Goal: Information Seeking & Learning: Understand process/instructions

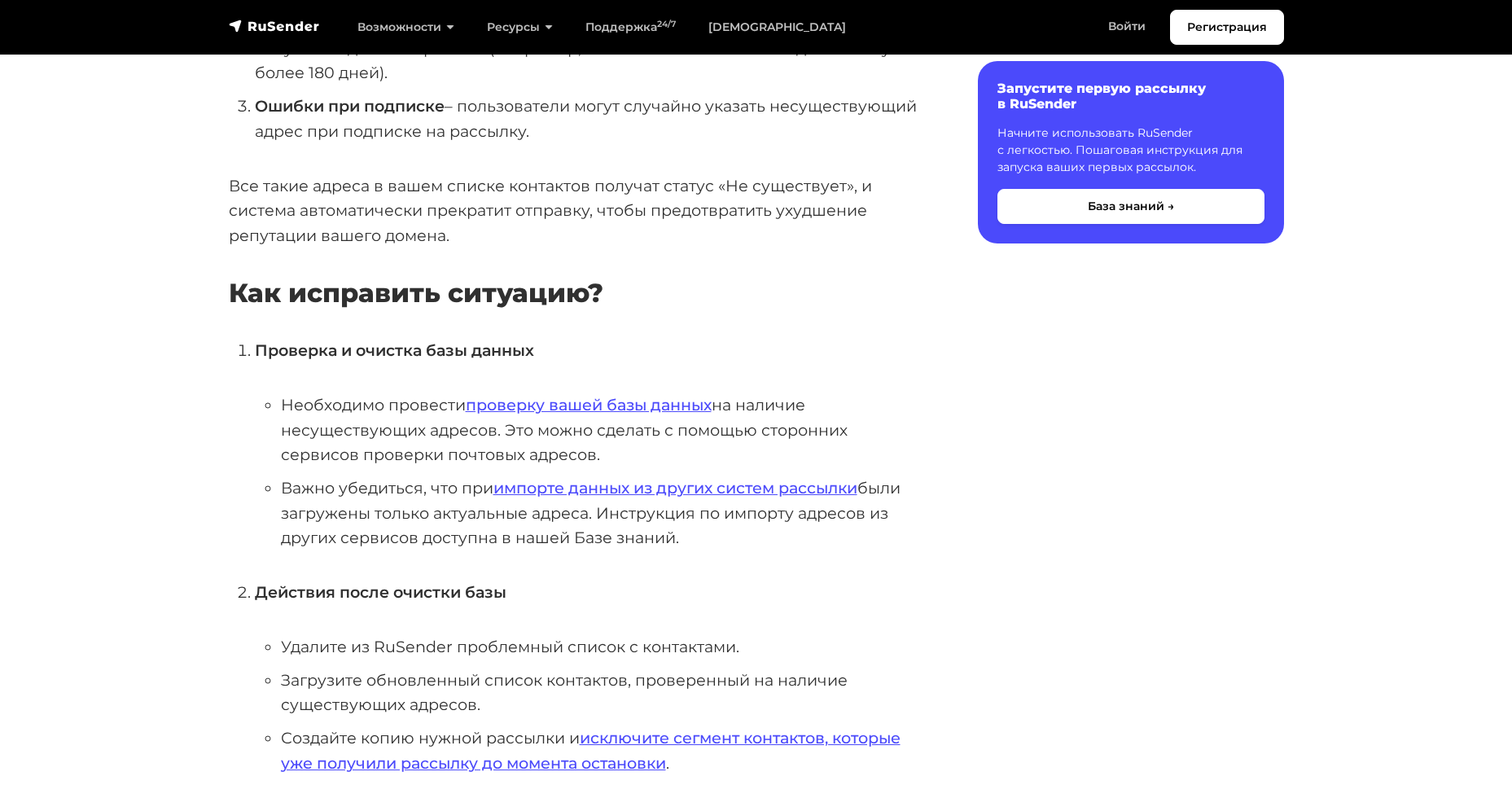
scroll to position [617, 0]
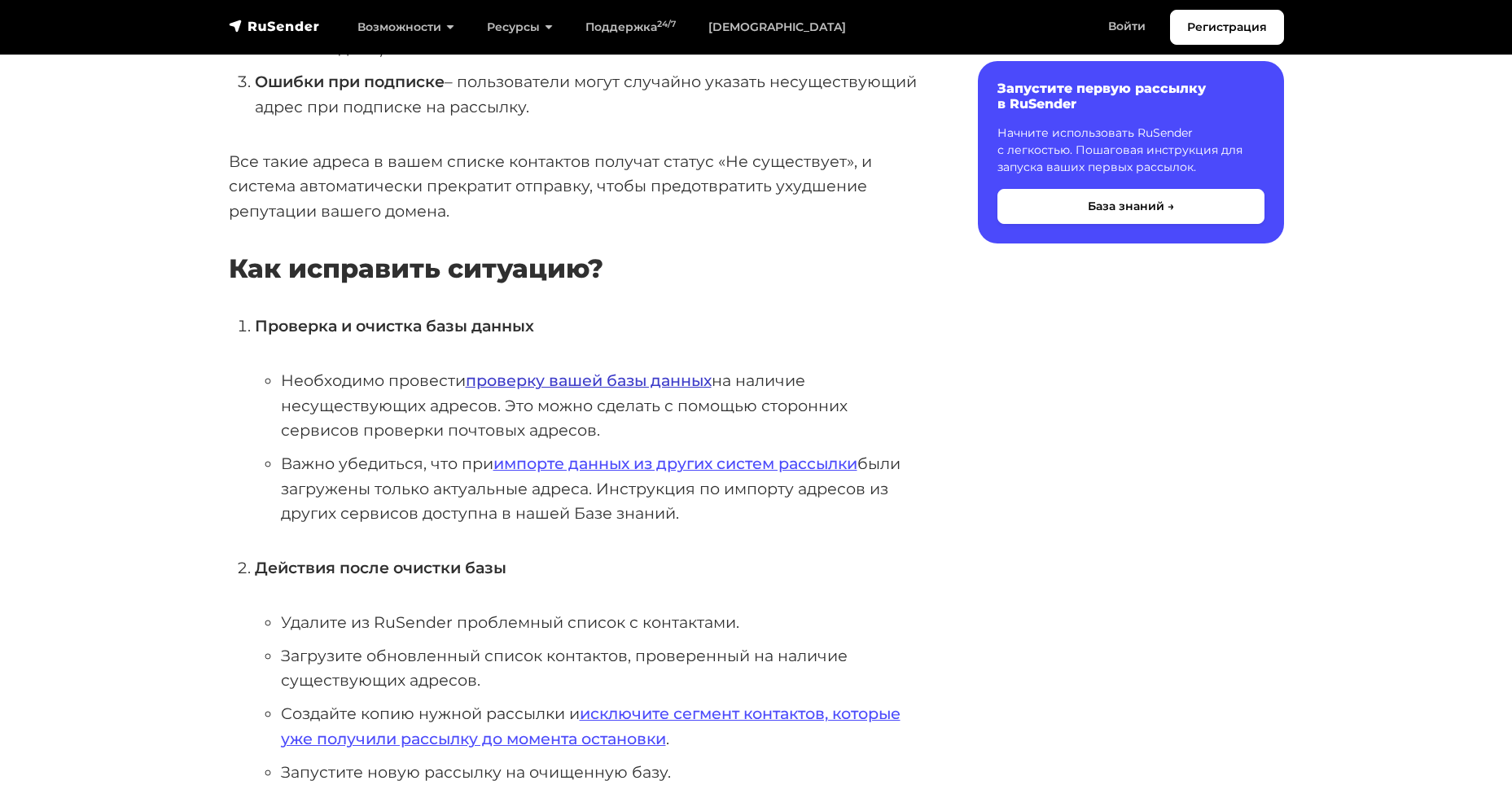
click at [671, 384] on link "проверку вашей базы данных" at bounding box center [588, 380] width 245 height 19
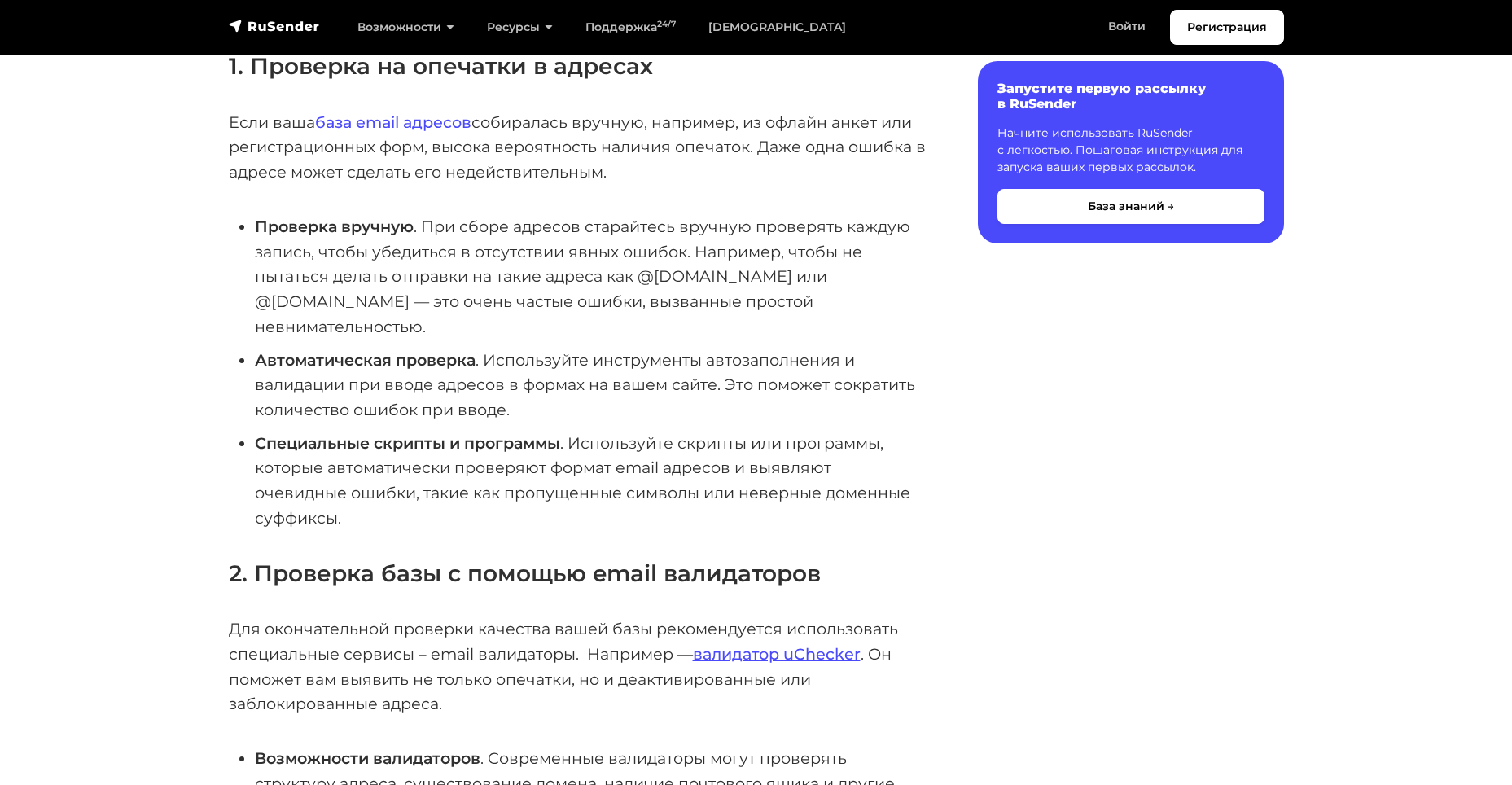
scroll to position [326, 0]
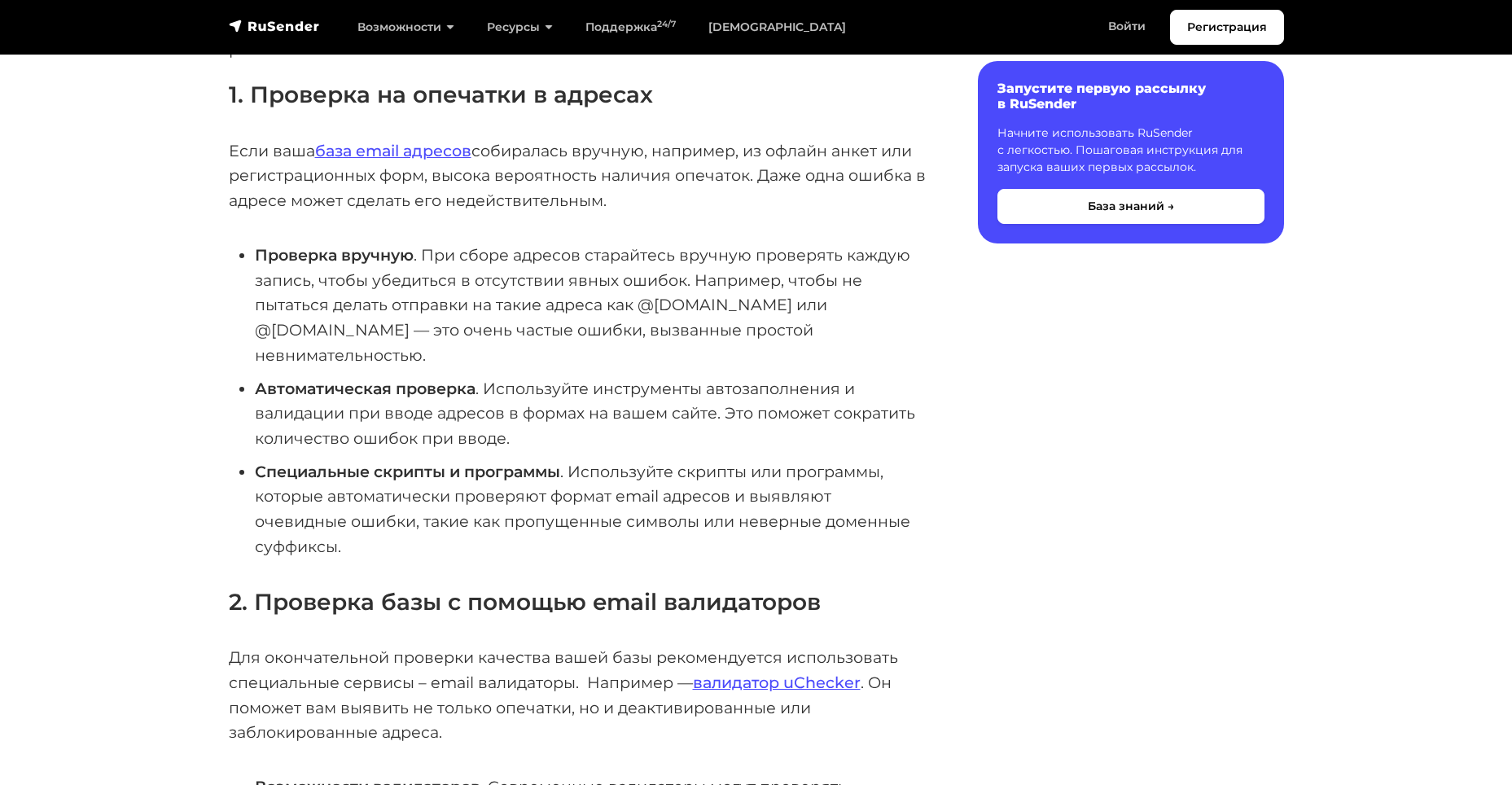
click at [770, 559] on div "Наличие несуществующих или неактивных адресов может существенно снизить репутац…" at bounding box center [577, 776] width 697 height 1579
click at [745, 673] on link "валидатор uChecker" at bounding box center [777, 682] width 168 height 19
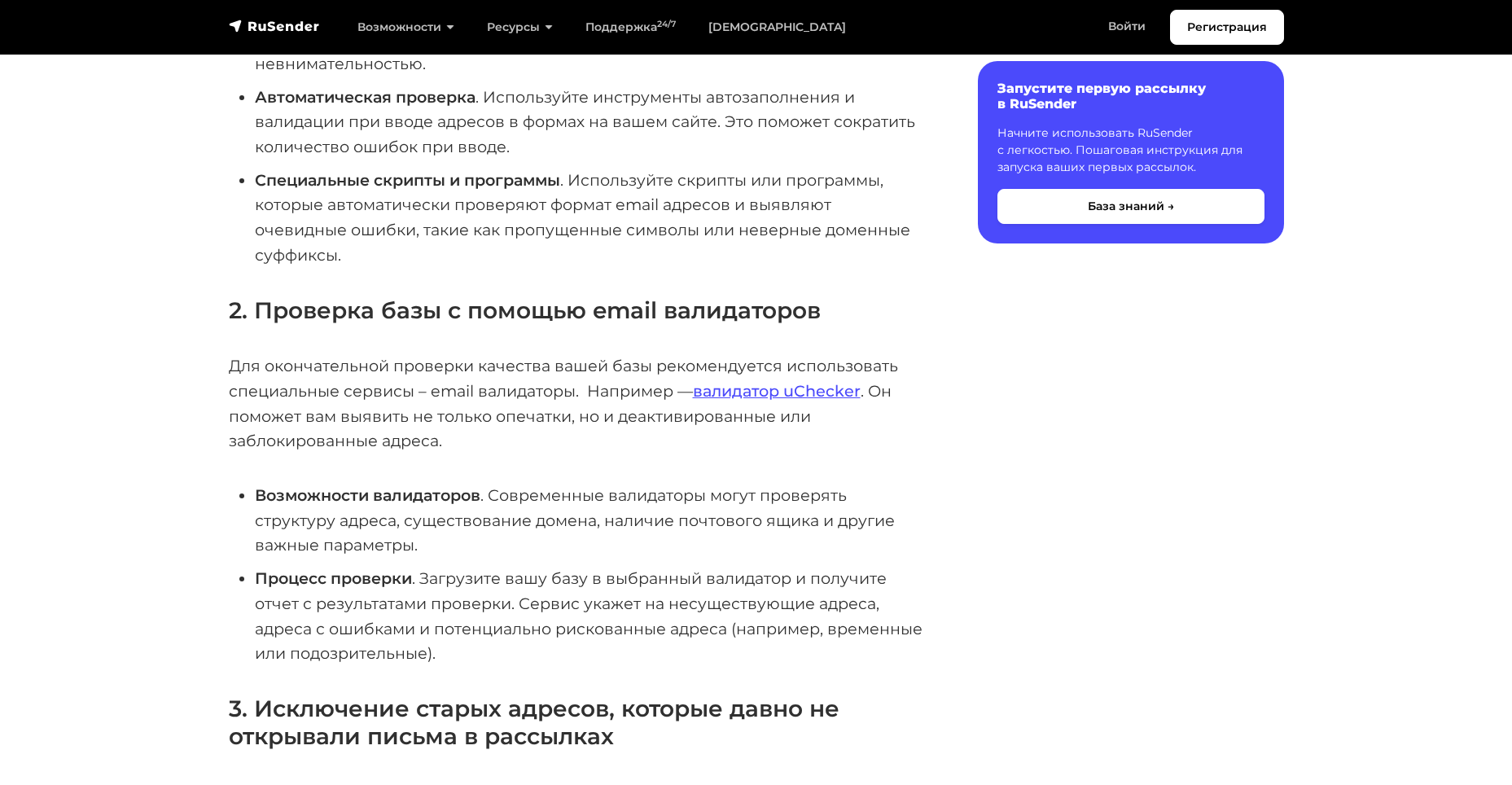
scroll to position [615, 0]
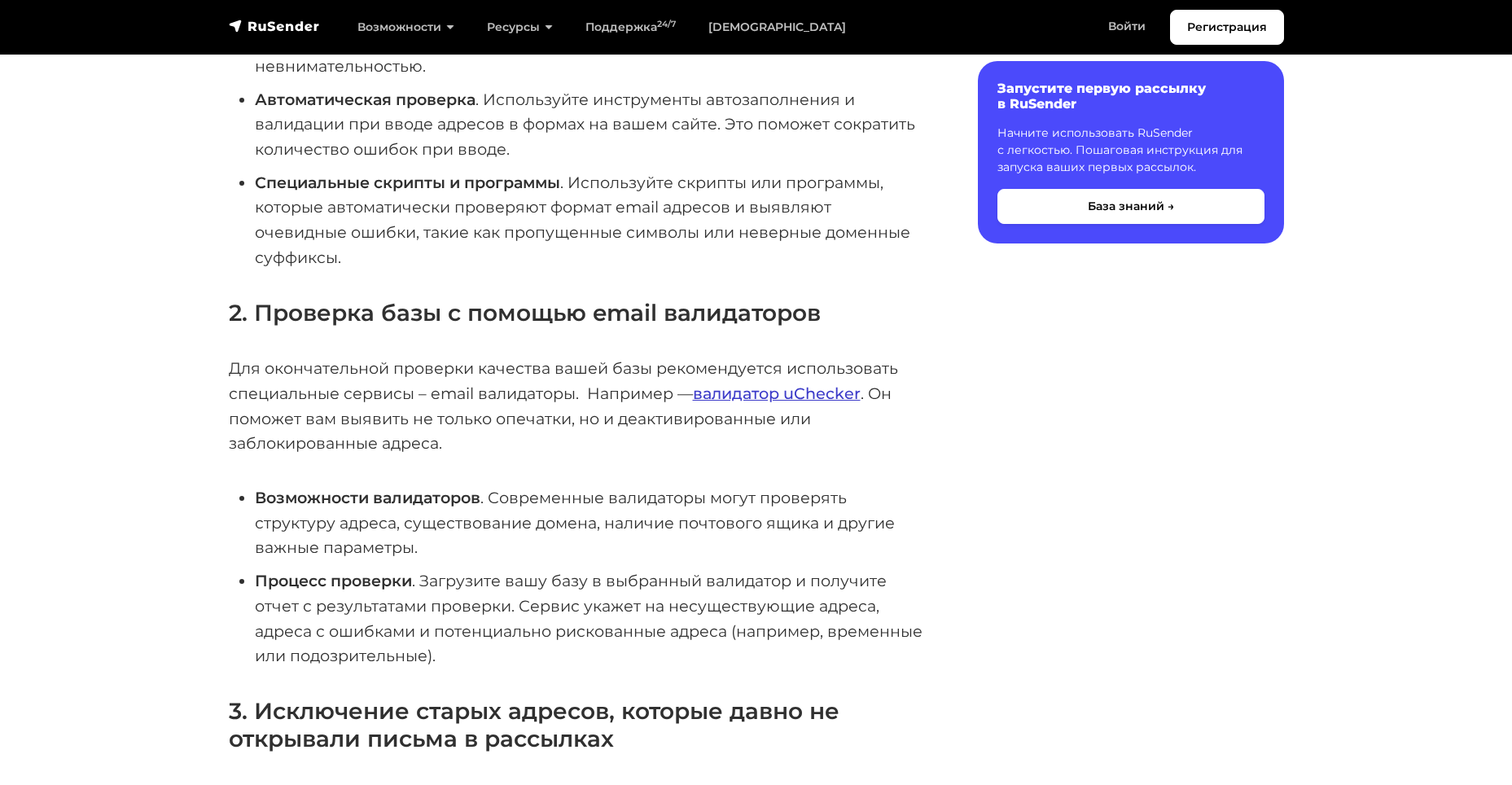
click at [803, 384] on link "валидатор uChecker" at bounding box center [777, 393] width 168 height 19
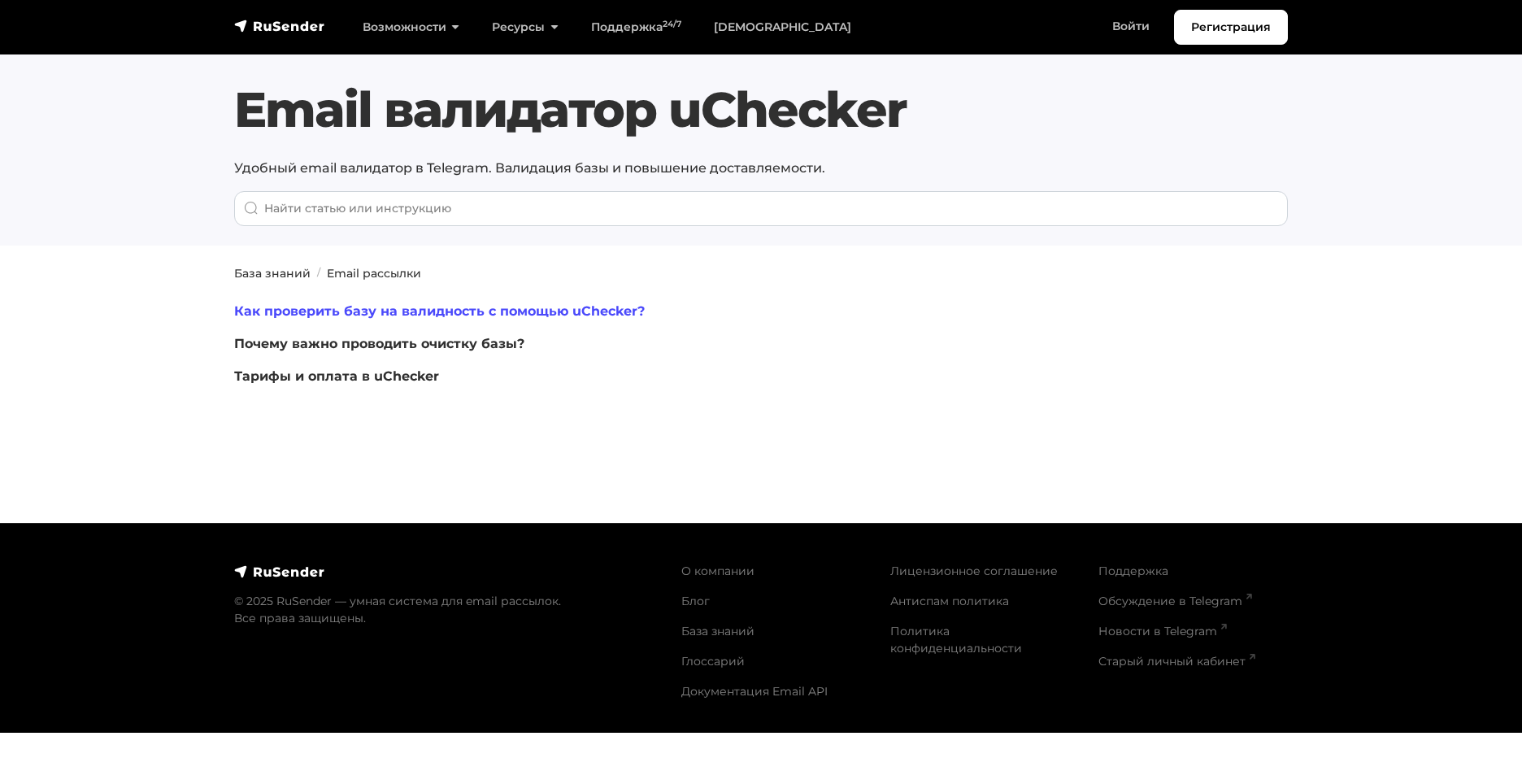
click at [340, 307] on link "Как проверить базу на валидность с помощью uChecker?" at bounding box center [439, 310] width 411 height 15
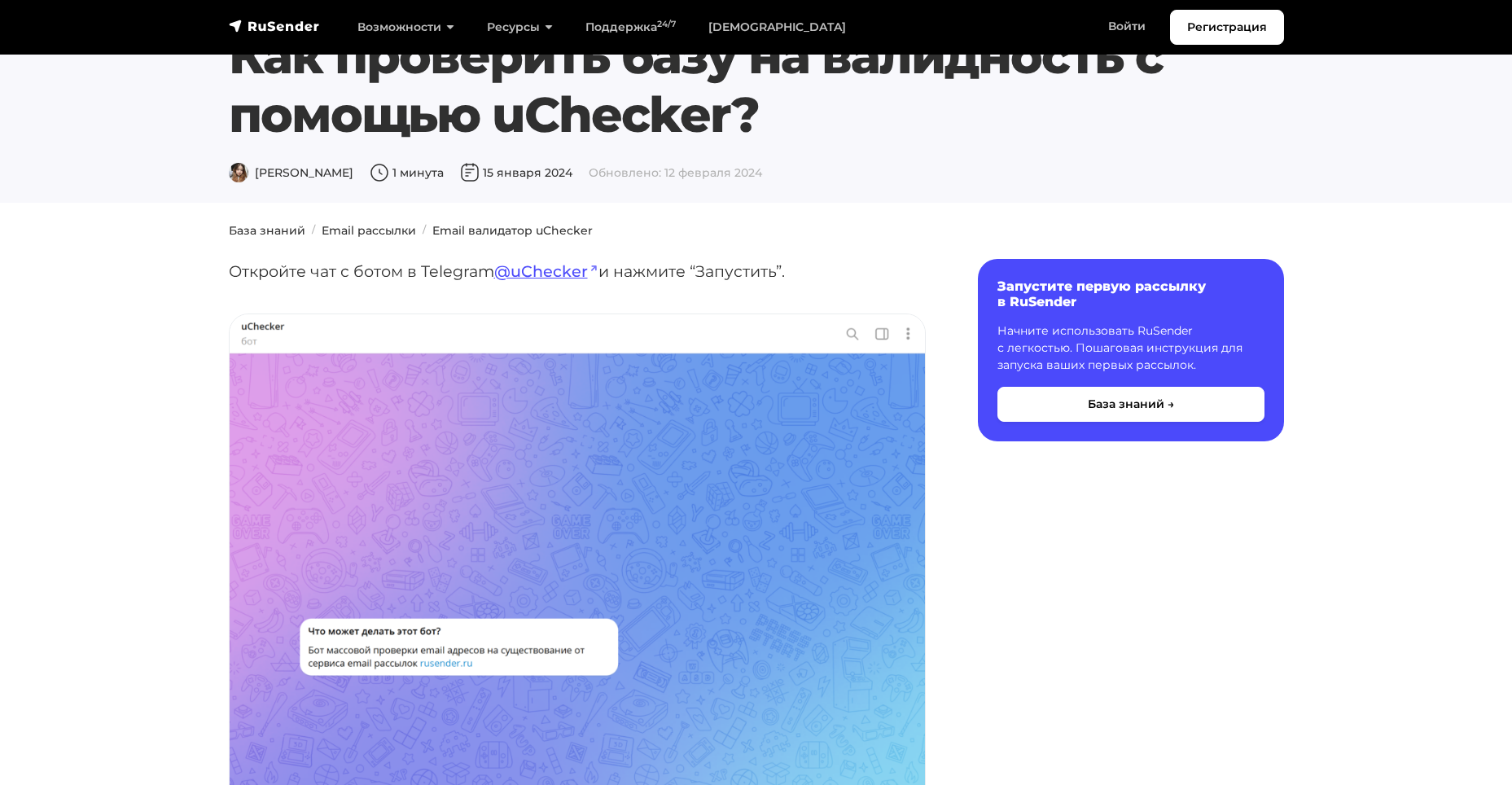
scroll to position [81, 0]
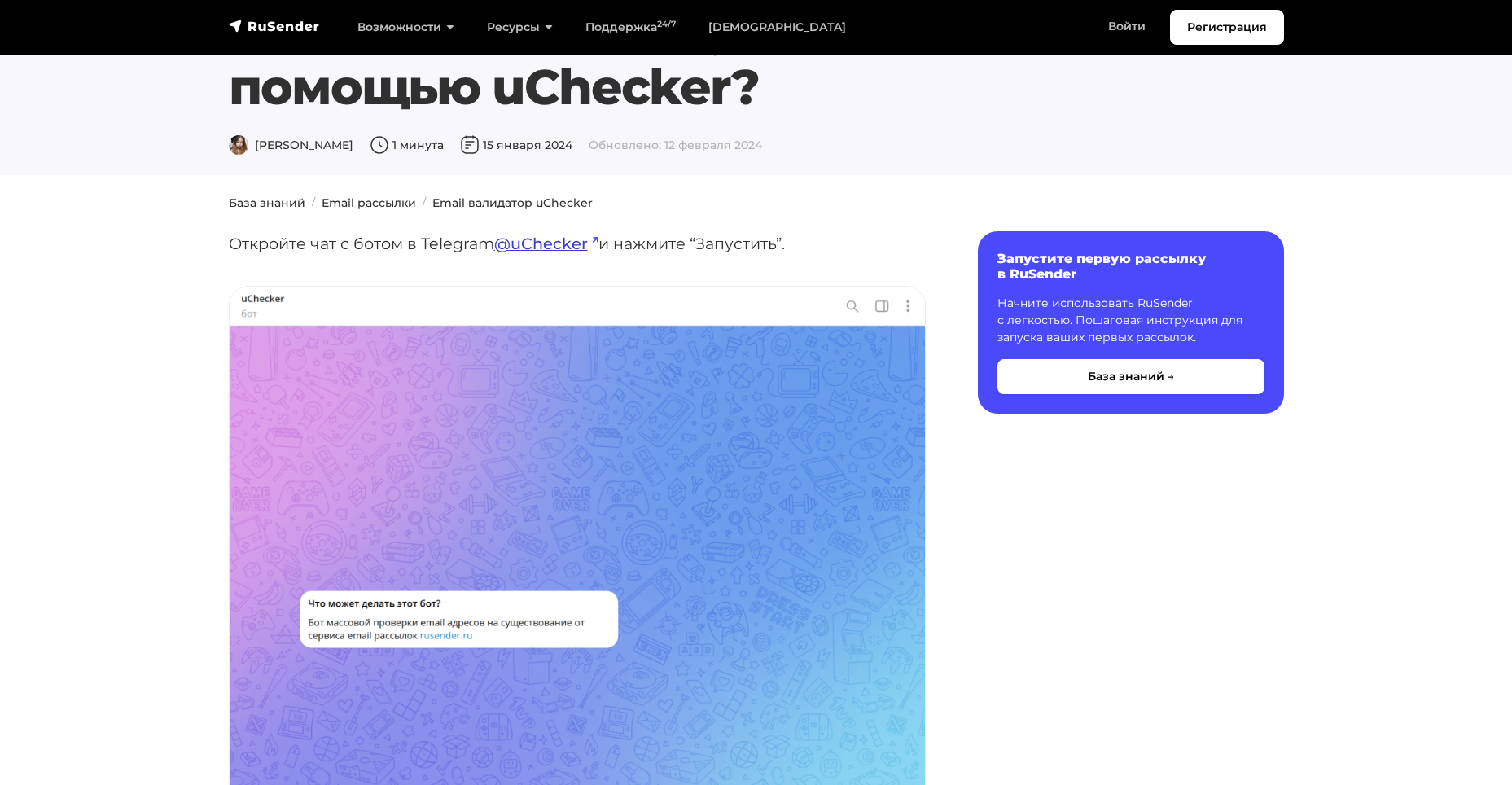
click at [539, 248] on link "@uChecker" at bounding box center [546, 243] width 104 height 19
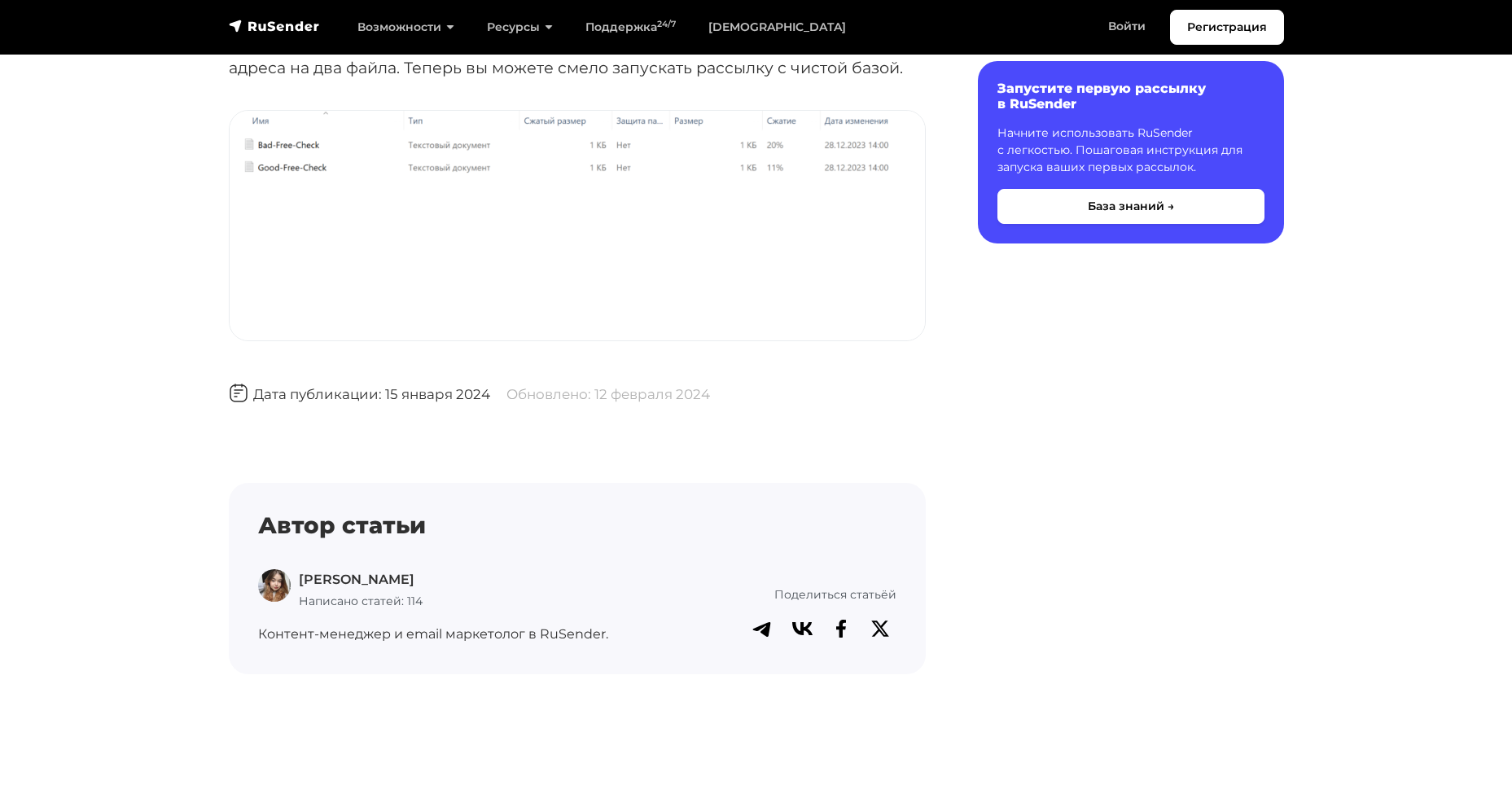
scroll to position [4679, 0]
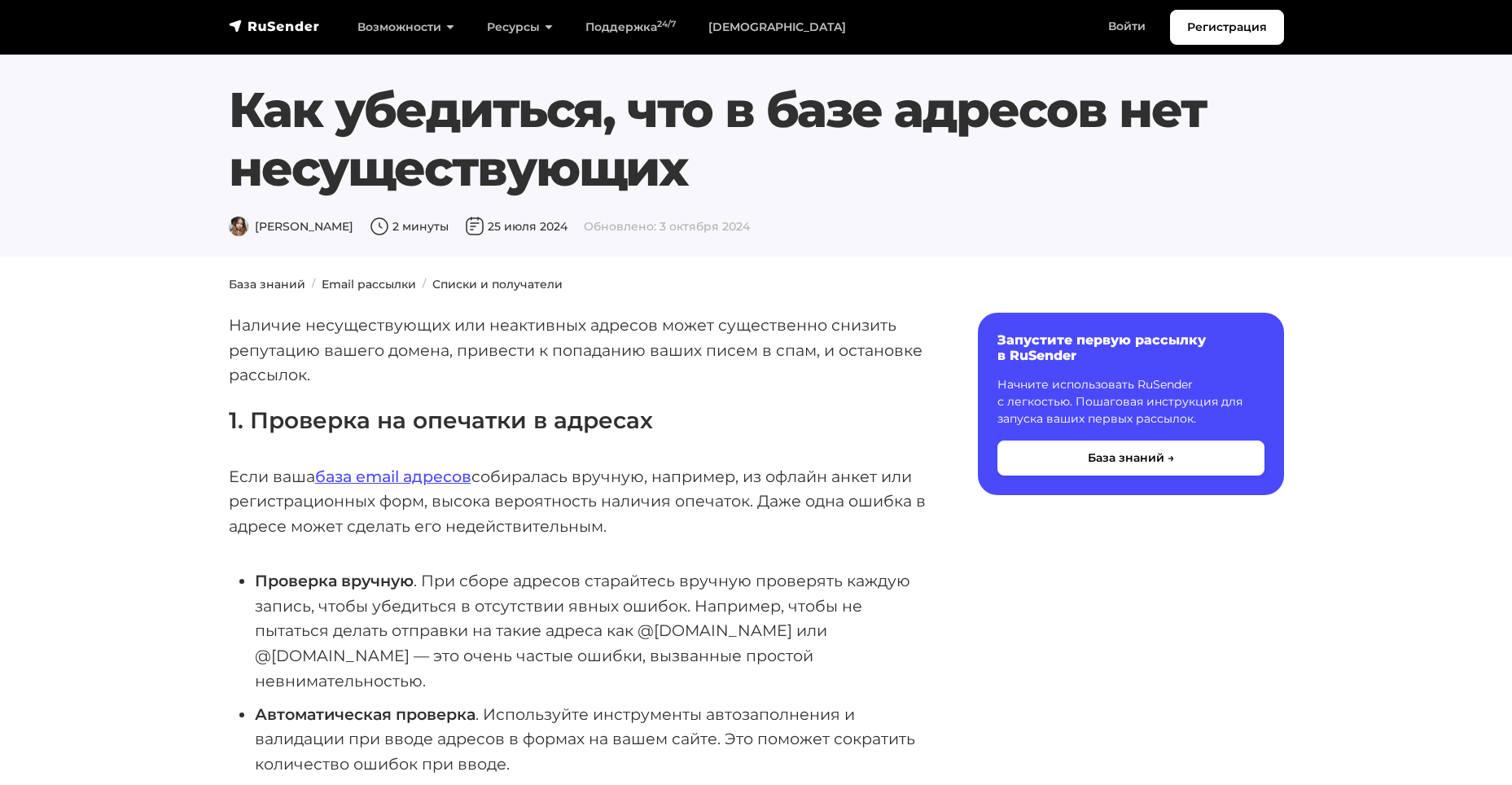
scroll to position [612, 0]
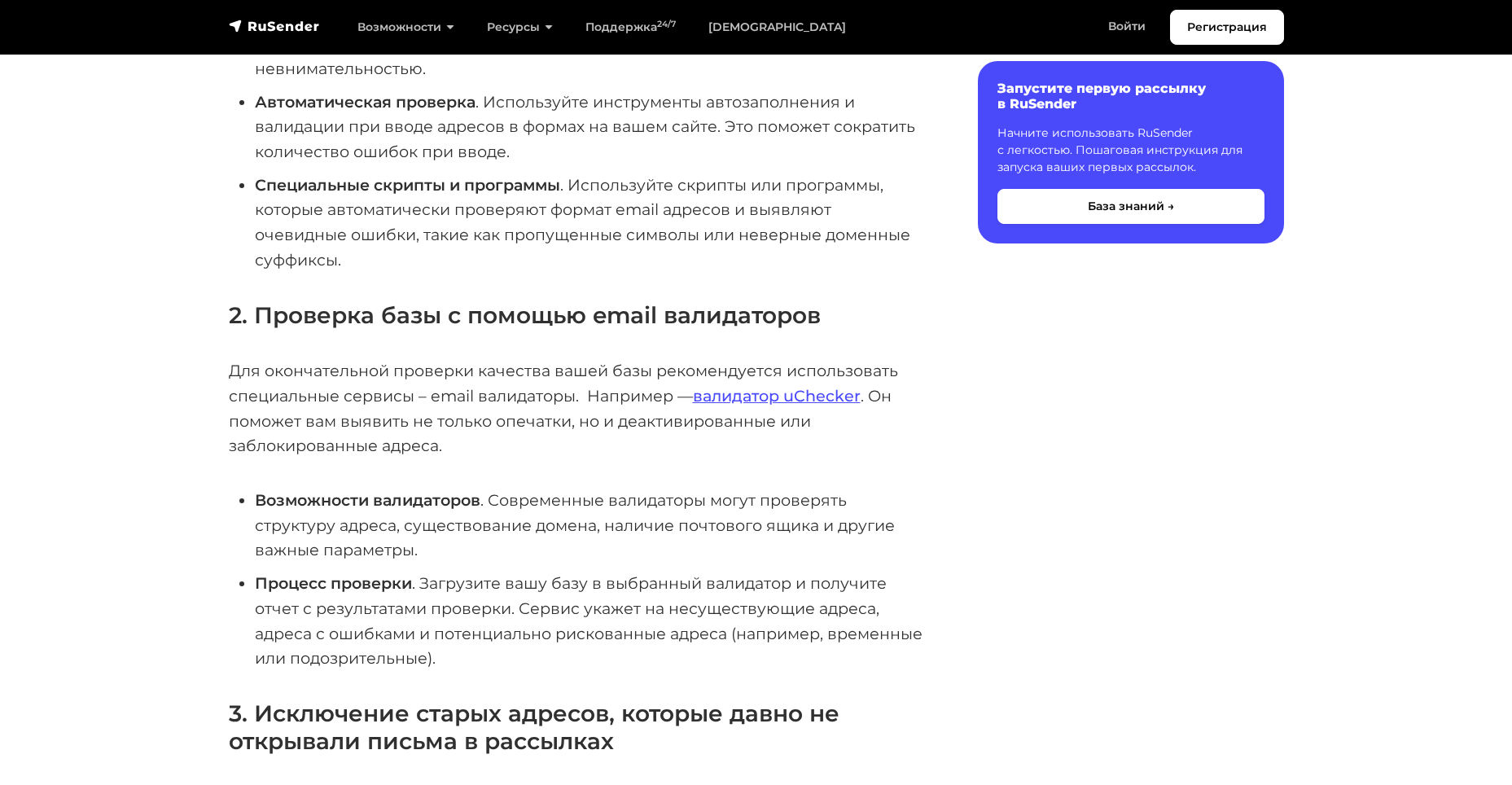
drag, startPoint x: 1093, startPoint y: 591, endPoint x: 1081, endPoint y: 569, distance: 25.1
click at [1092, 586] on div "Содержание Запустите первую рассылку в RuSender Начните использовать RuSender с…" at bounding box center [1115, 485] width 359 height 1570
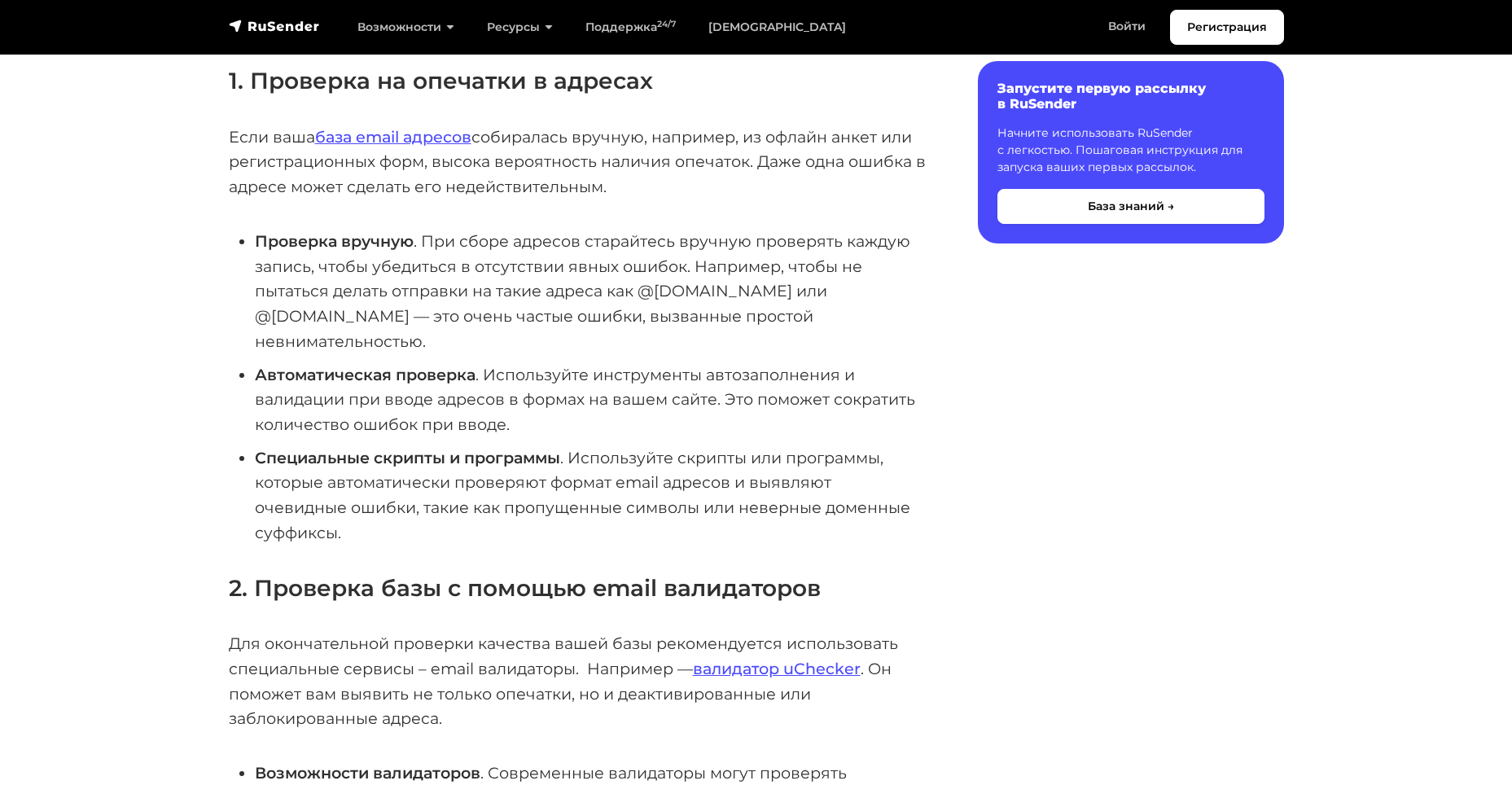
scroll to position [287, 0]
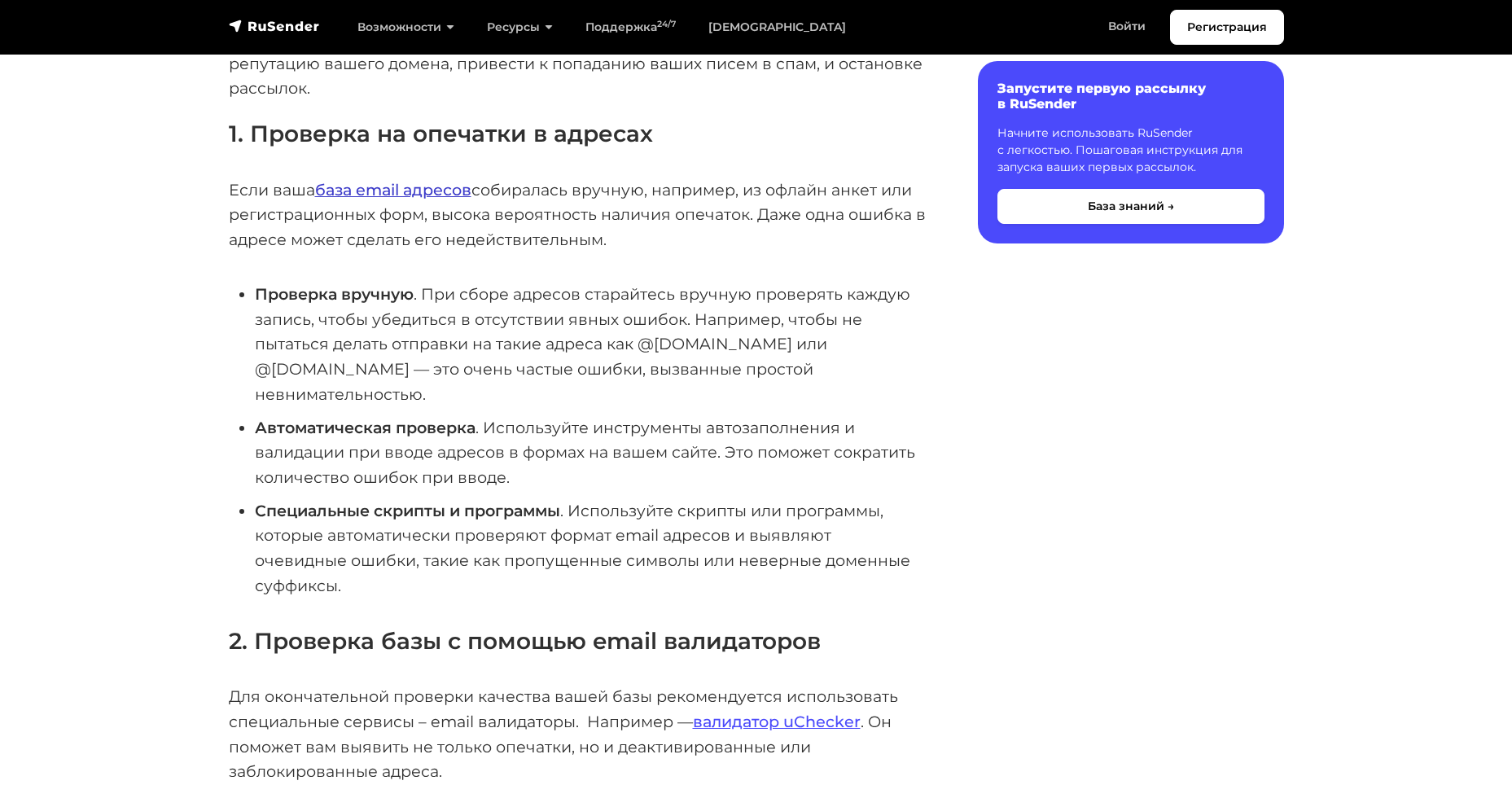
click at [395, 190] on link "база email адресов" at bounding box center [393, 189] width 157 height 19
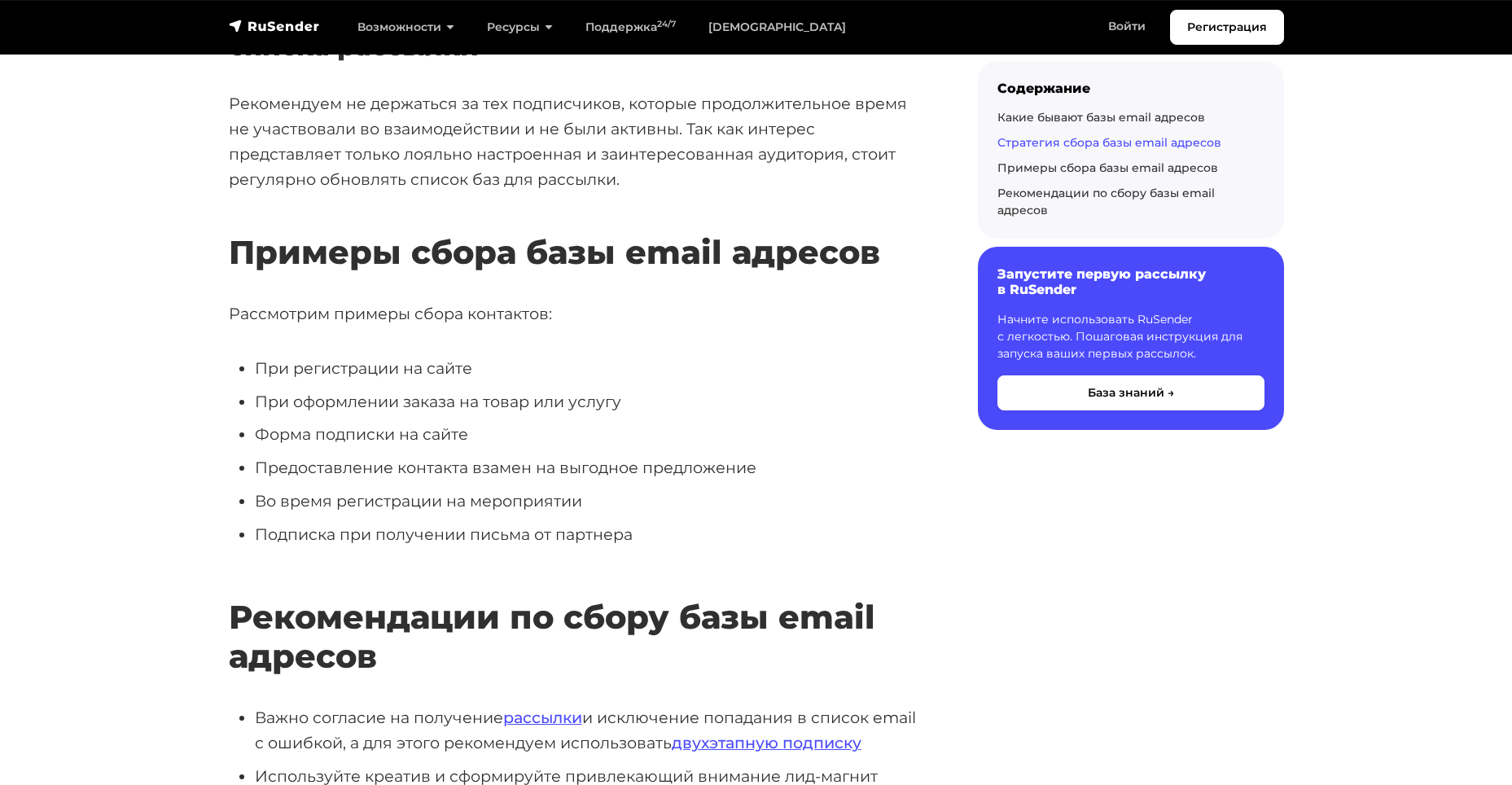
scroll to position [2636, 0]
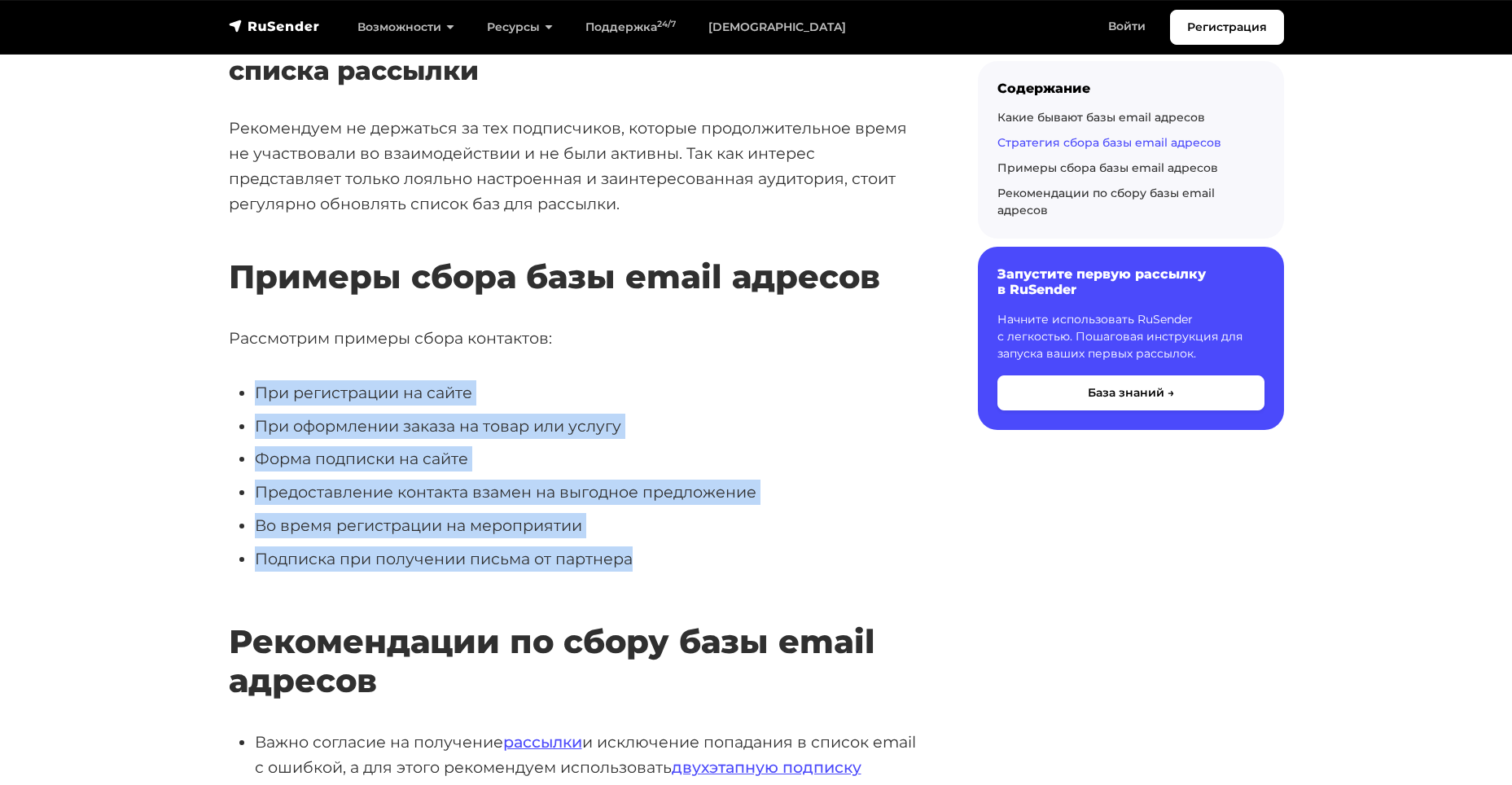
drag, startPoint x: 237, startPoint y: 386, endPoint x: 773, endPoint y: 561, distance: 563.8
click at [773, 561] on ul "При регистрации на сайте При оформлении заказа на товар или услугу [PERSON_NAME…" at bounding box center [577, 475] width 697 height 190
